Goal: Transaction & Acquisition: Subscribe to service/newsletter

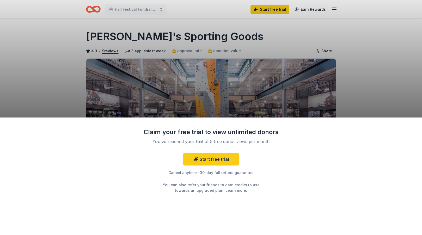
click at [230, 190] on link "Learn more" at bounding box center [236, 190] width 21 height 5
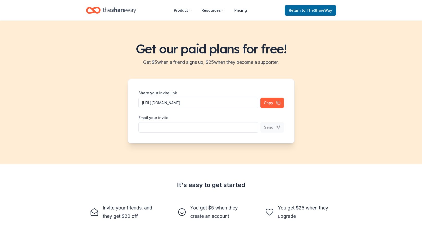
click at [228, 128] on input "Share your invite link" at bounding box center [198, 127] width 120 height 10
type input "[EMAIL_ADDRESS][DOMAIN_NAME]"
click at [273, 129] on span "Send" at bounding box center [268, 127] width 9 height 6
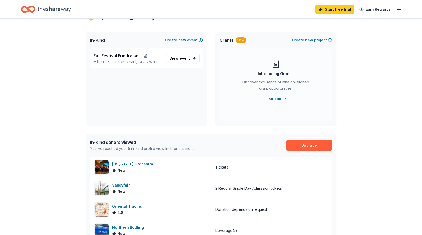
scroll to position [0, 0]
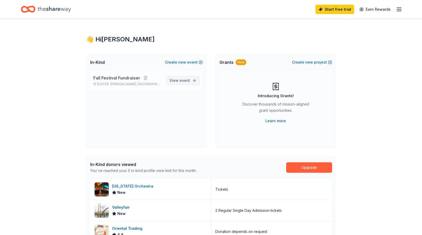
click at [182, 81] on span "event" at bounding box center [185, 80] width 10 height 4
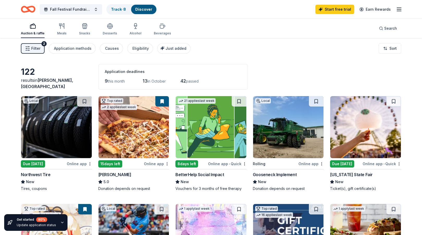
click at [113, 147] on img at bounding box center [134, 127] width 71 height 62
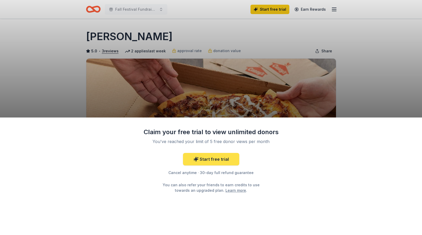
click at [209, 156] on link "Start free trial" at bounding box center [211, 159] width 56 height 13
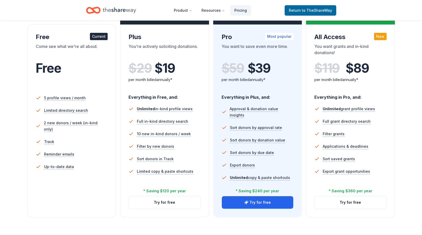
scroll to position [88, 0]
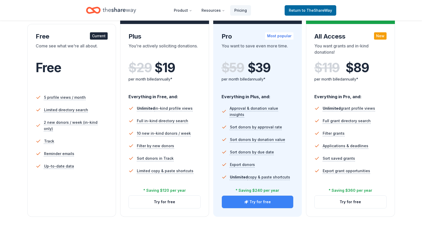
click at [252, 205] on button "Try for free" at bounding box center [258, 202] width 72 height 13
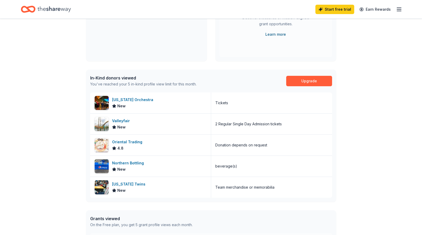
scroll to position [98, 0]
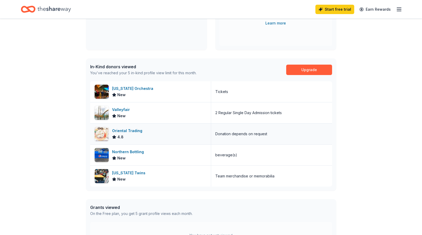
click at [117, 131] on div "Oriental Trading" at bounding box center [128, 131] width 32 height 6
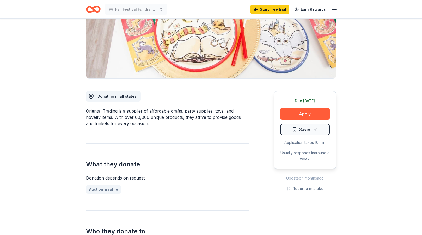
scroll to position [85, 0]
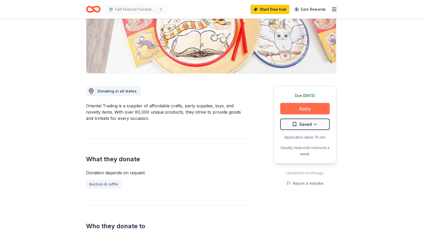
click at [305, 109] on button "Apply" at bounding box center [305, 108] width 50 height 11
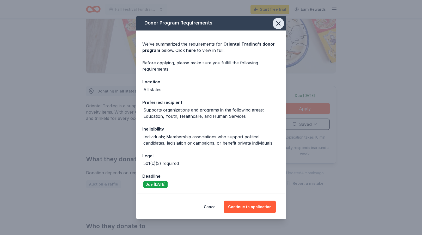
click at [279, 25] on icon "button" at bounding box center [279, 24] width 4 height 4
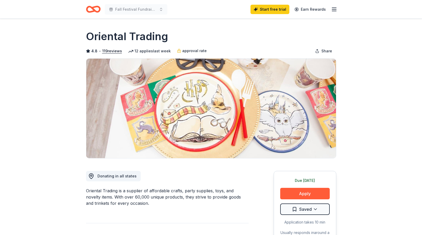
scroll to position [0, 0]
click at [334, 9] on line "button" at bounding box center [334, 9] width 4 height 0
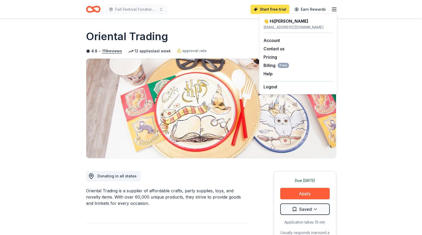
click at [271, 10] on link "Start free trial" at bounding box center [270, 9] width 39 height 9
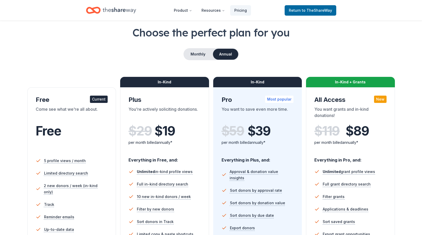
scroll to position [16, 0]
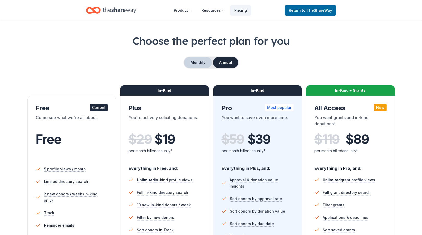
click at [195, 64] on button "Monthly" at bounding box center [198, 62] width 28 height 11
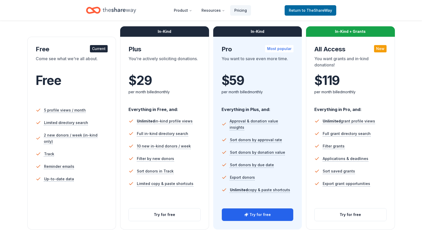
scroll to position [95, 0]
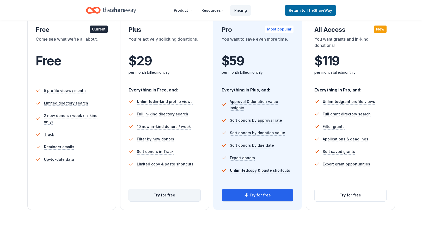
click at [166, 195] on button "Try for free" at bounding box center [165, 195] width 72 height 13
